Goal: Transaction & Acquisition: Subscribe to service/newsletter

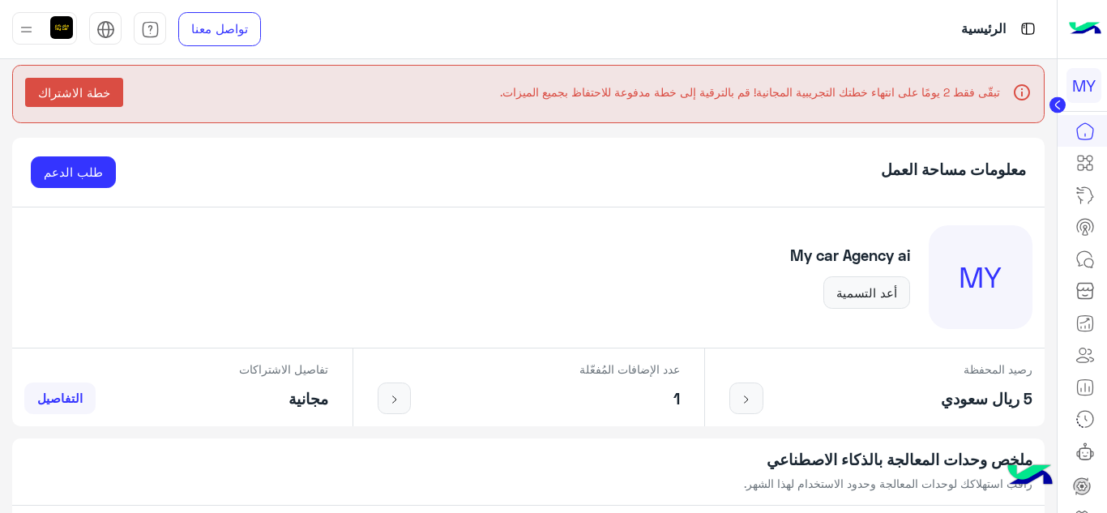
click at [1084, 23] on img at bounding box center [1084, 29] width 32 height 34
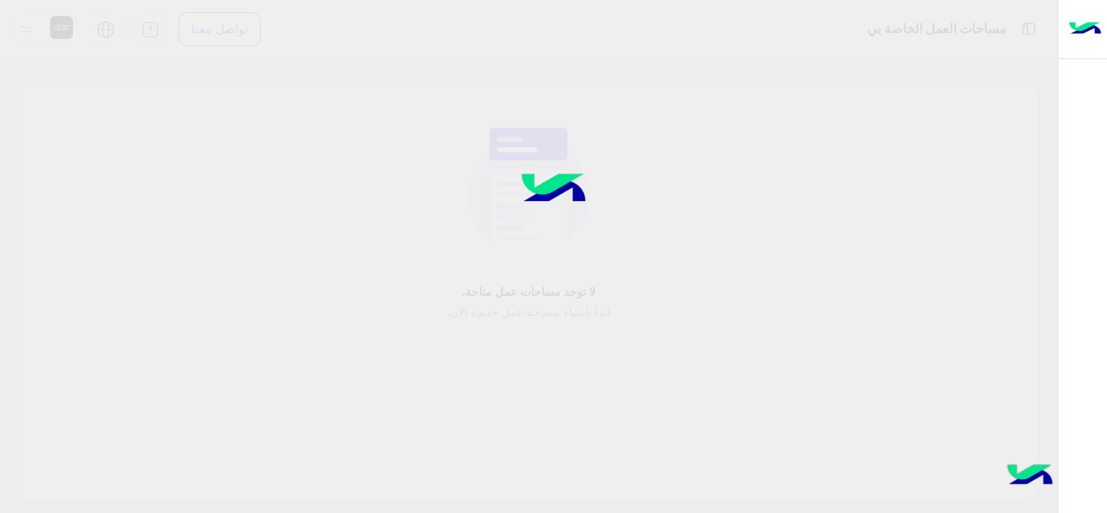
click at [976, 31] on div at bounding box center [553, 256] width 1107 height 513
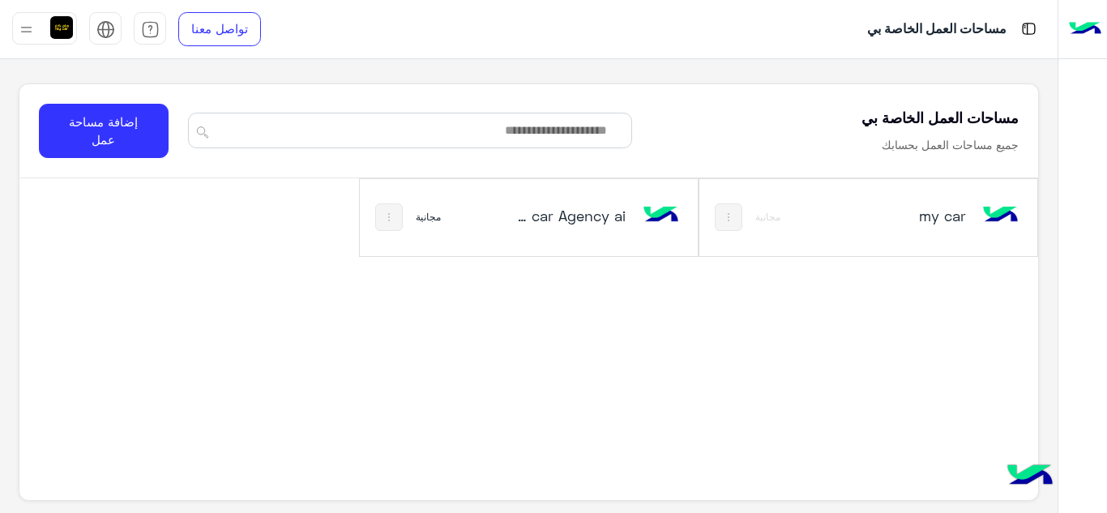
click at [1077, 22] on img at bounding box center [1084, 29] width 32 height 34
click at [1023, 476] on img at bounding box center [1029, 476] width 57 height 57
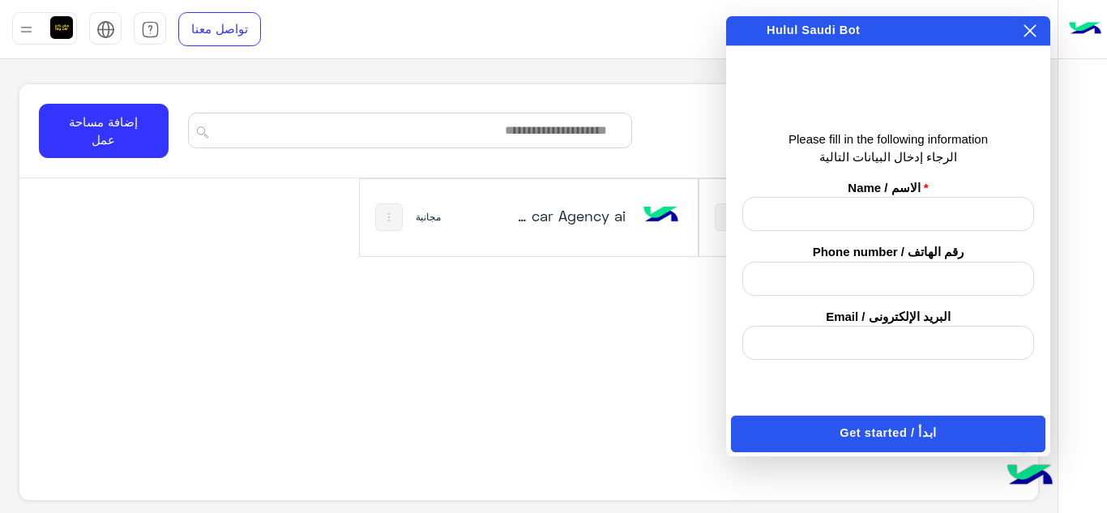
click at [1027, 27] on icon at bounding box center [1029, 30] width 13 height 13
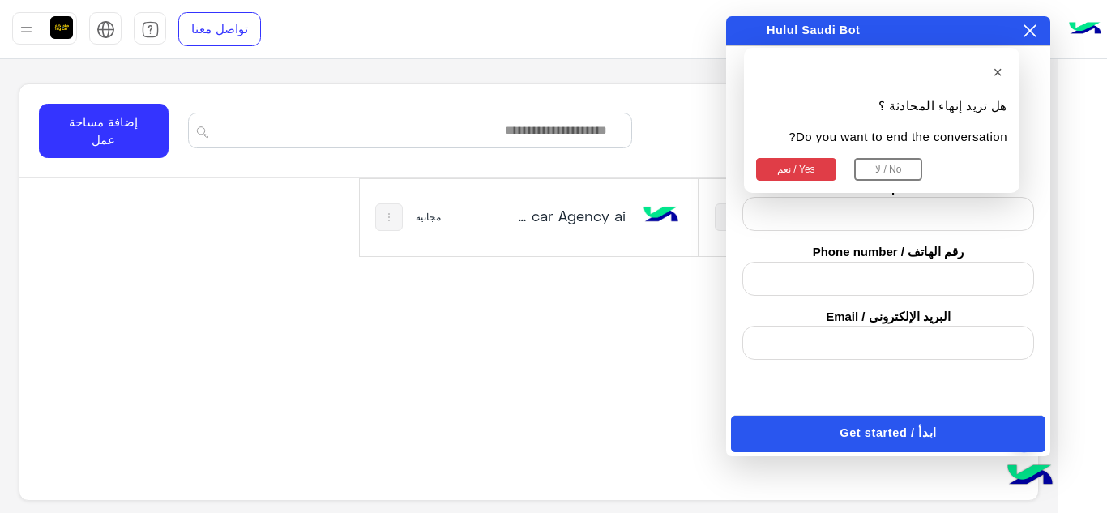
click at [799, 171] on button "نعم / Yes" at bounding box center [796, 169] width 80 height 23
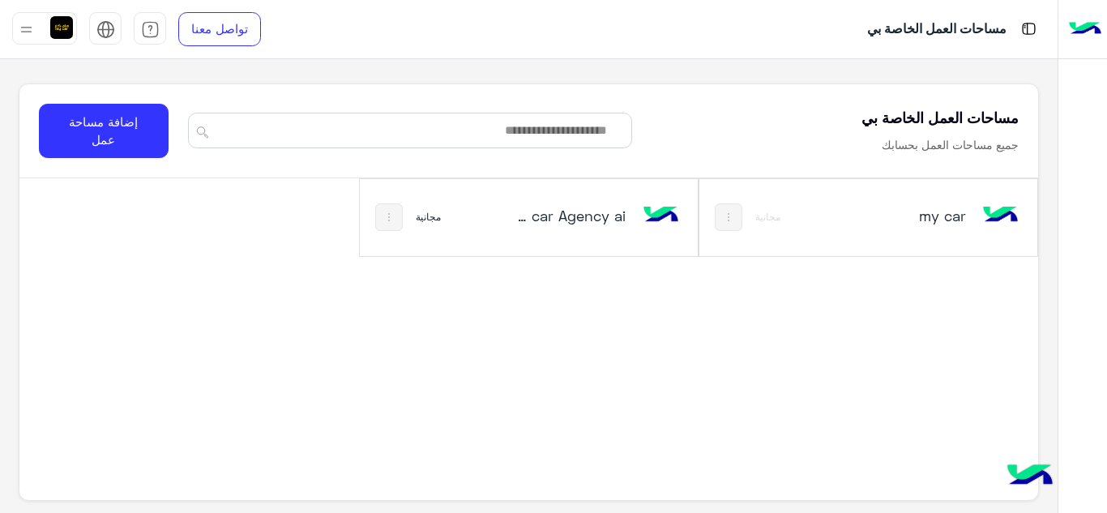
click at [1027, 474] on img at bounding box center [1029, 476] width 57 height 57
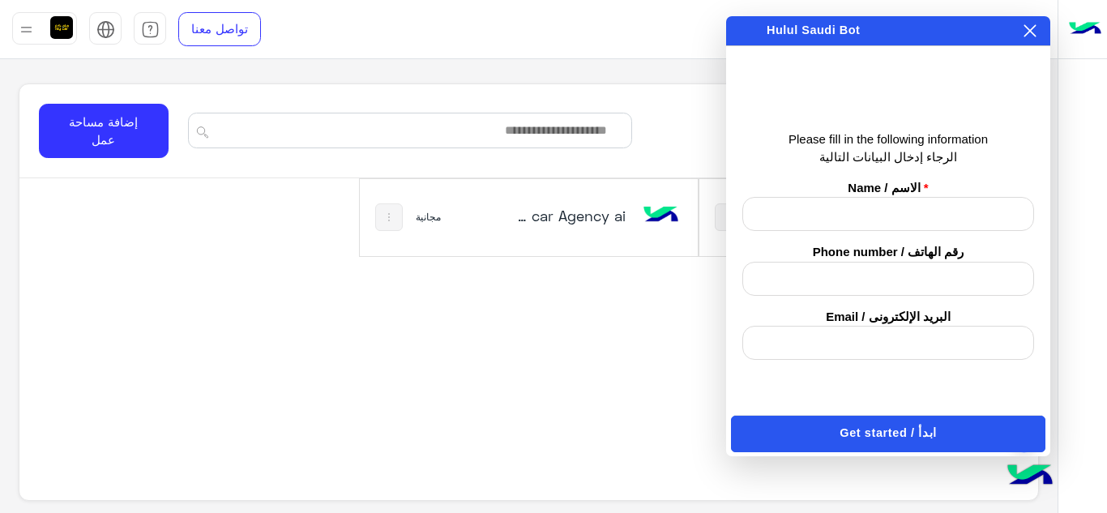
click at [881, 205] on input "text" at bounding box center [888, 214] width 292 height 34
click at [898, 291] on input "text" at bounding box center [888, 279] width 292 height 34
click at [905, 352] on input "email" at bounding box center [888, 343] width 292 height 34
click at [1030, 31] on icon at bounding box center [1030, 31] width 12 height 12
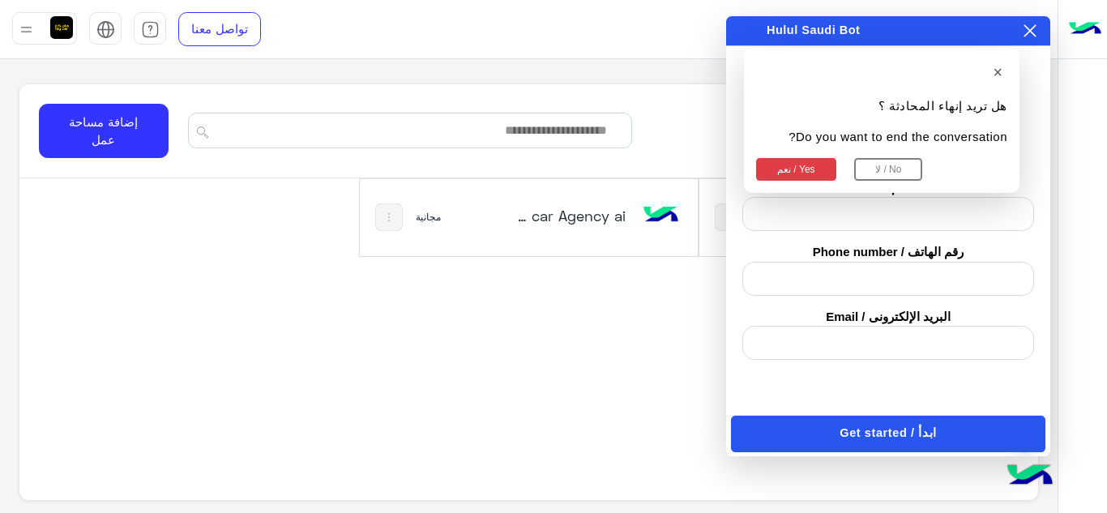
click at [791, 176] on button "نعم / Yes" at bounding box center [796, 169] width 80 height 23
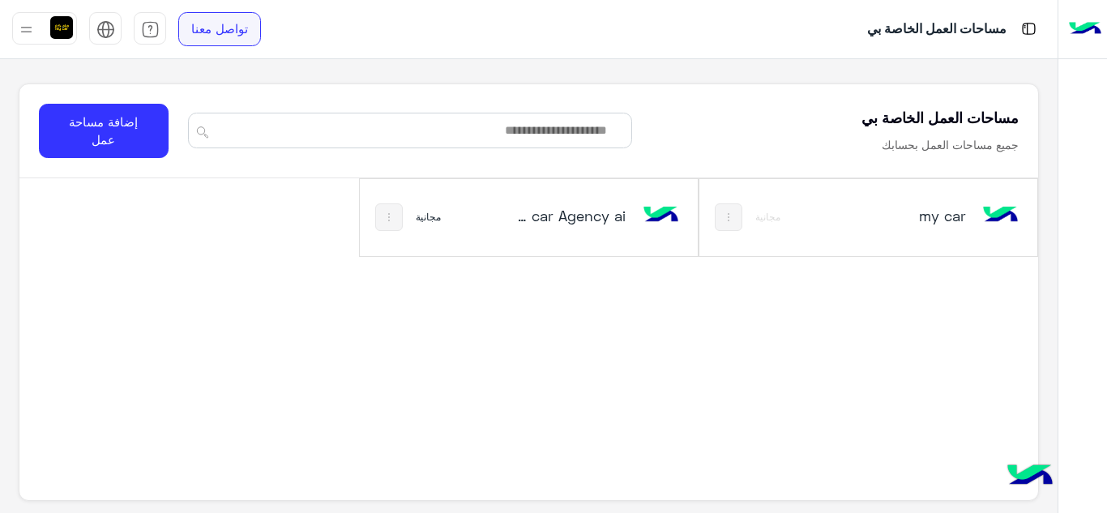
click at [200, 39] on link "تواصل معنا" at bounding box center [219, 29] width 83 height 34
click at [1077, 24] on img at bounding box center [1084, 29] width 32 height 34
click at [1086, 29] on img at bounding box center [1084, 29] width 32 height 34
click at [569, 228] on div "My car Agency‎ ai‎" at bounding box center [570, 217] width 111 height 23
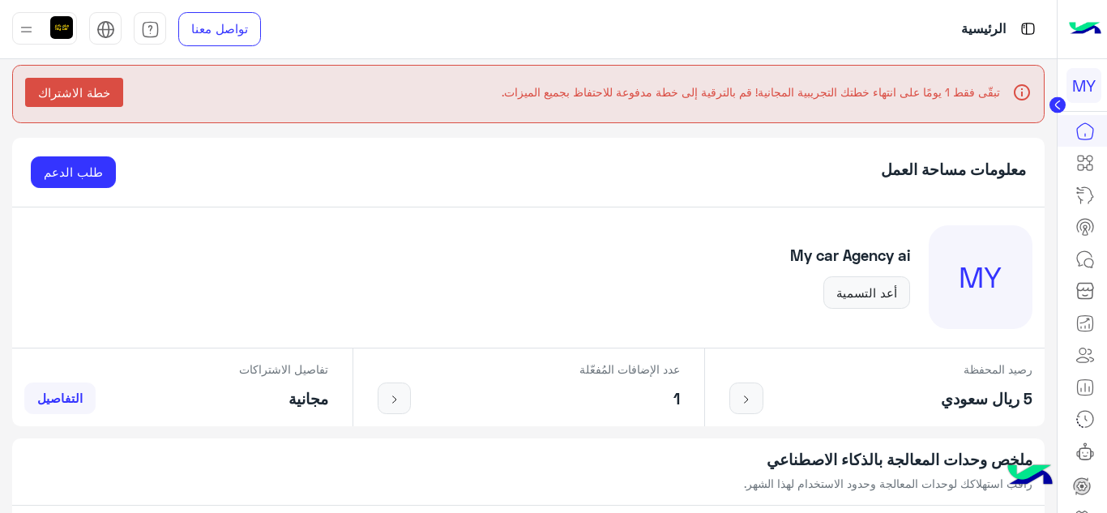
click at [93, 93] on span "خطة الاشتراك" at bounding box center [74, 92] width 72 height 15
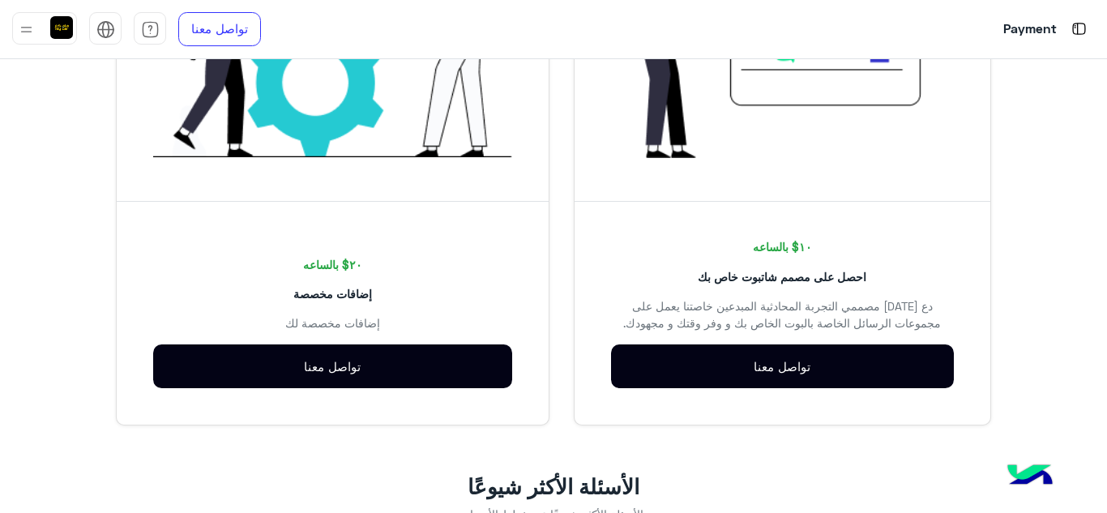
scroll to position [2548, 0]
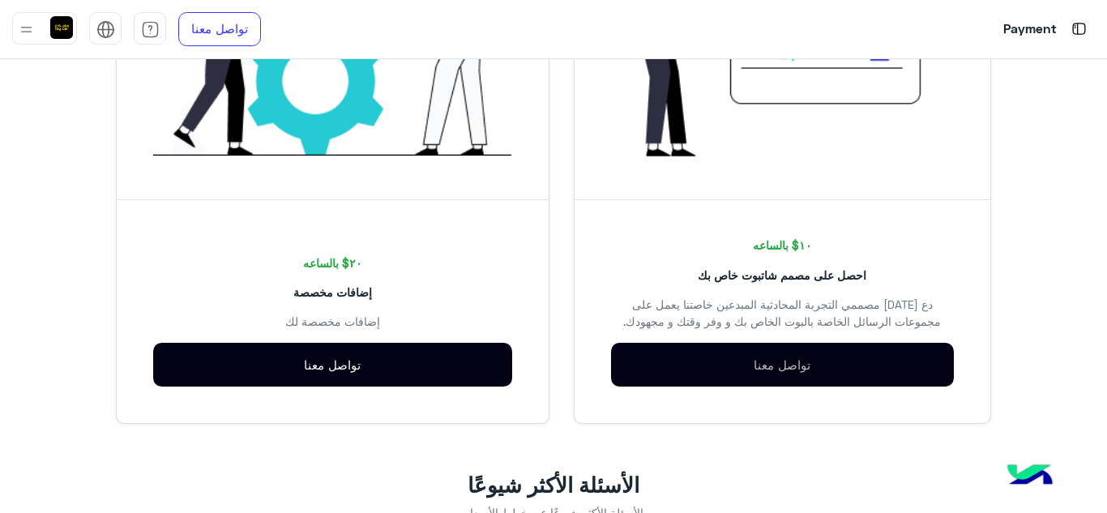
click at [780, 387] on link "تواصل معنا" at bounding box center [782, 365] width 343 height 45
click at [437, 375] on link "تواصل معنا" at bounding box center [332, 365] width 359 height 45
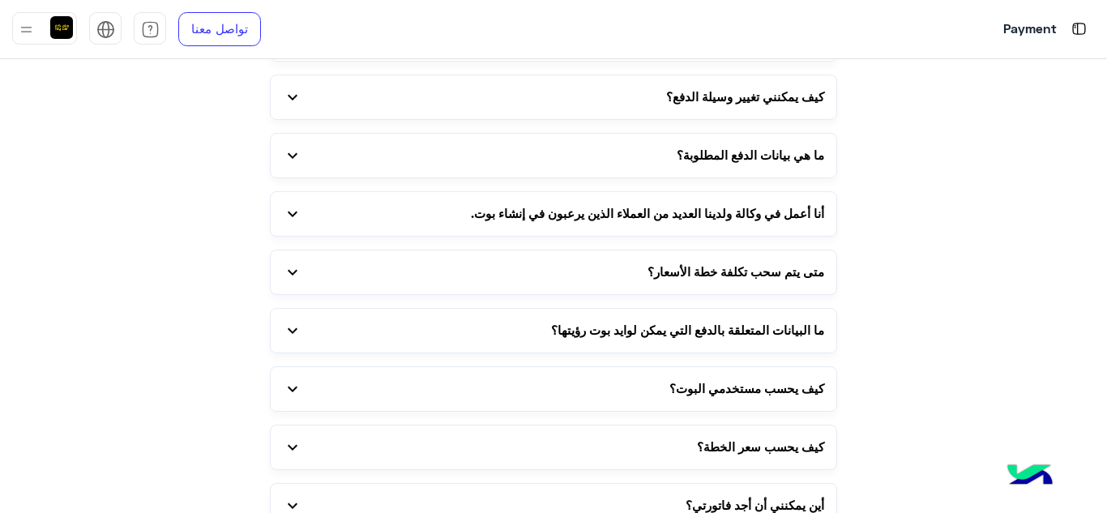
scroll to position [3601, 0]
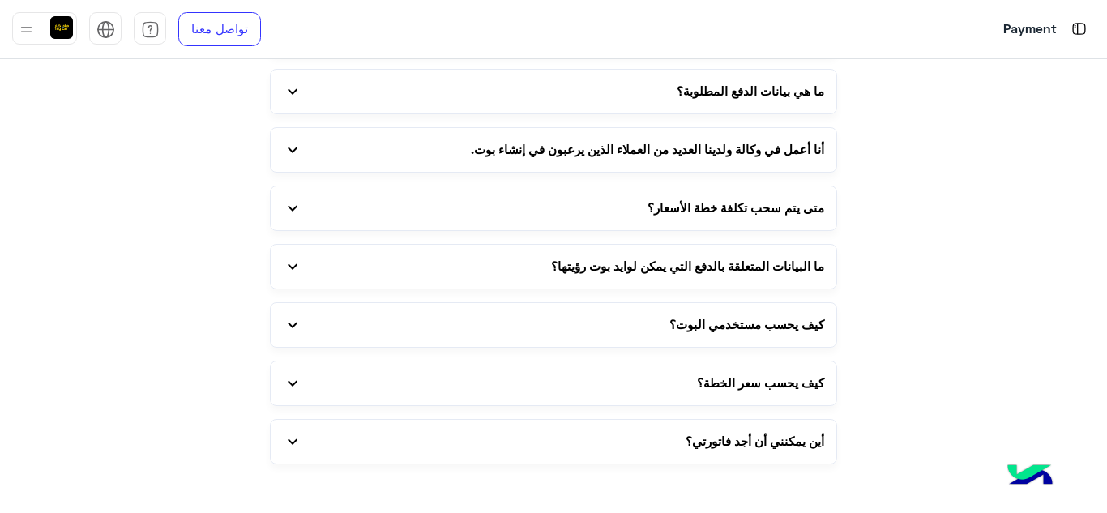
click at [297, 202] on span "expand_more" at bounding box center [292, 207] width 19 height 19
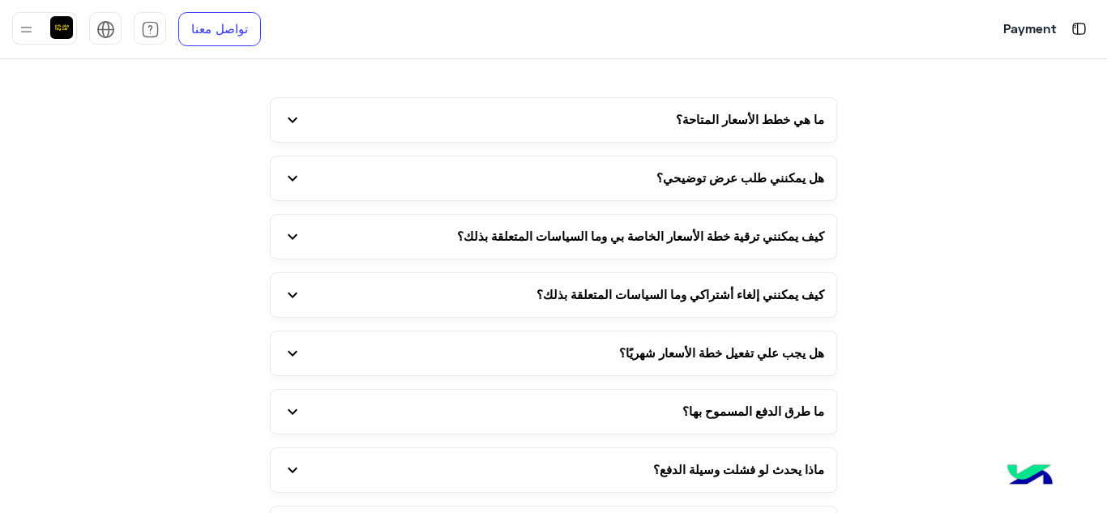
scroll to position [2953, 0]
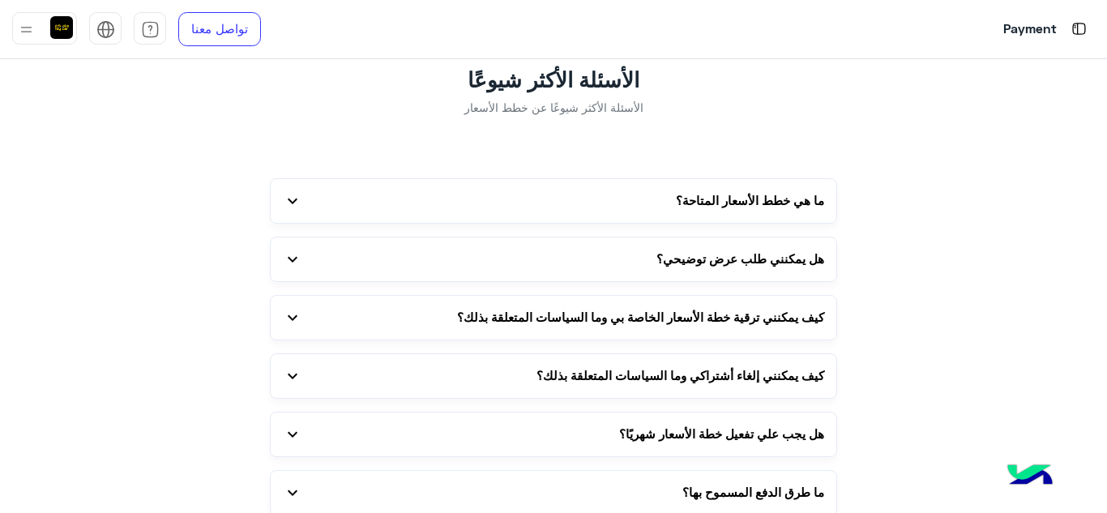
click at [299, 211] on span "expand_more" at bounding box center [292, 200] width 19 height 19
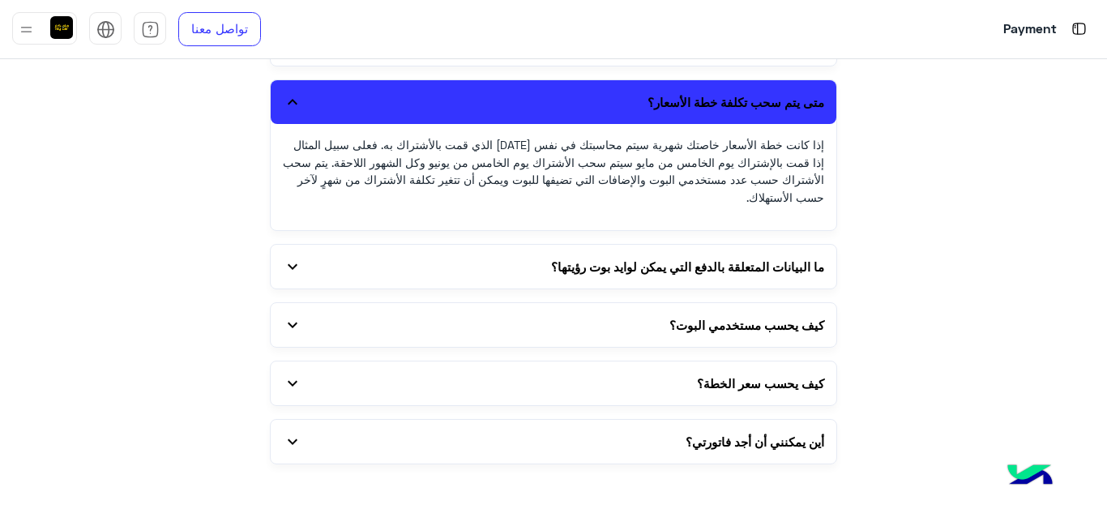
scroll to position [3777, 0]
click at [299, 323] on span "expand_more" at bounding box center [292, 324] width 19 height 19
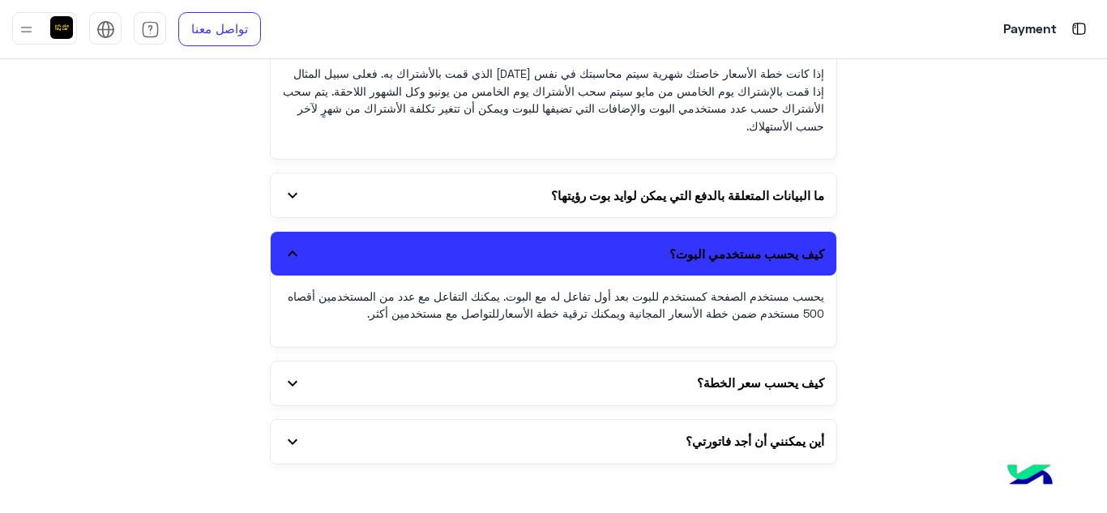
scroll to position [3849, 0]
click at [294, 382] on span "expand_more" at bounding box center [292, 382] width 19 height 19
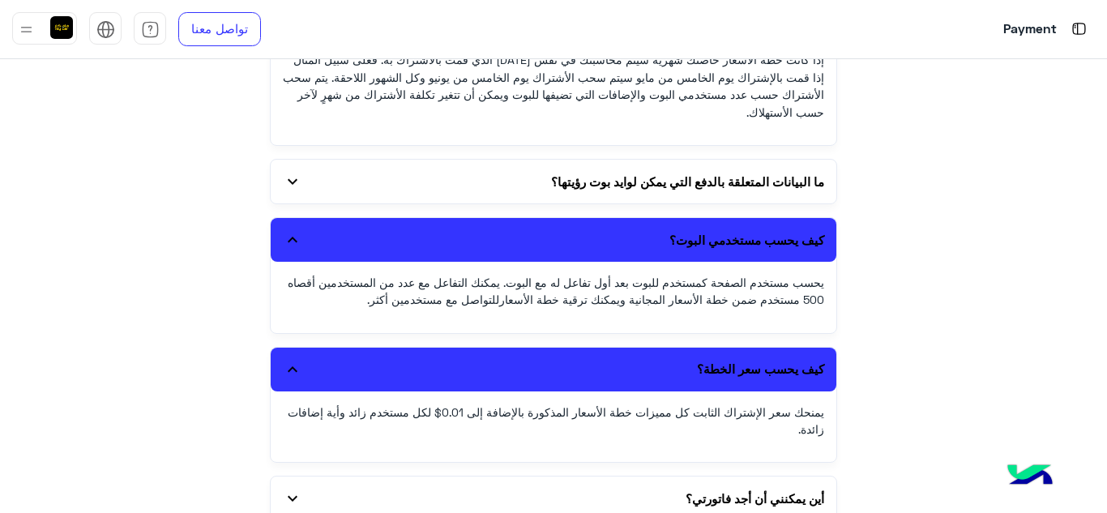
scroll to position [3919, 0]
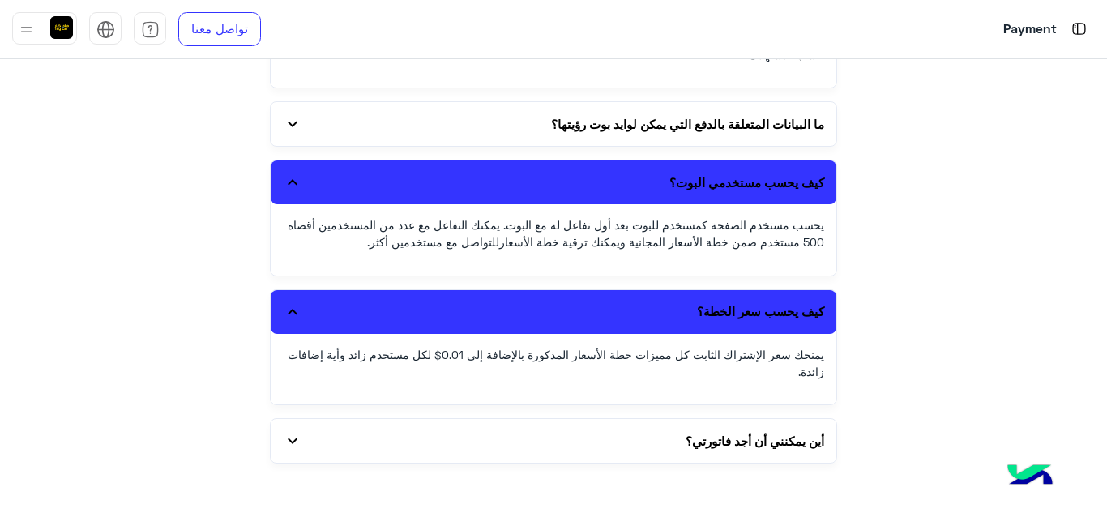
click at [302, 440] on span "expand_more" at bounding box center [292, 440] width 19 height 19
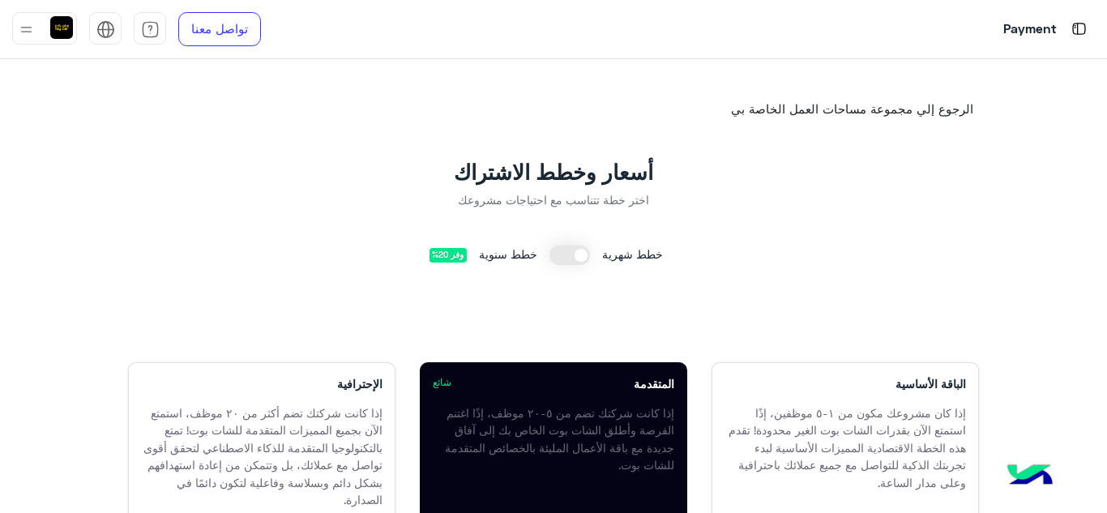
scroll to position [0, 0]
